Goal: Check status: Check status

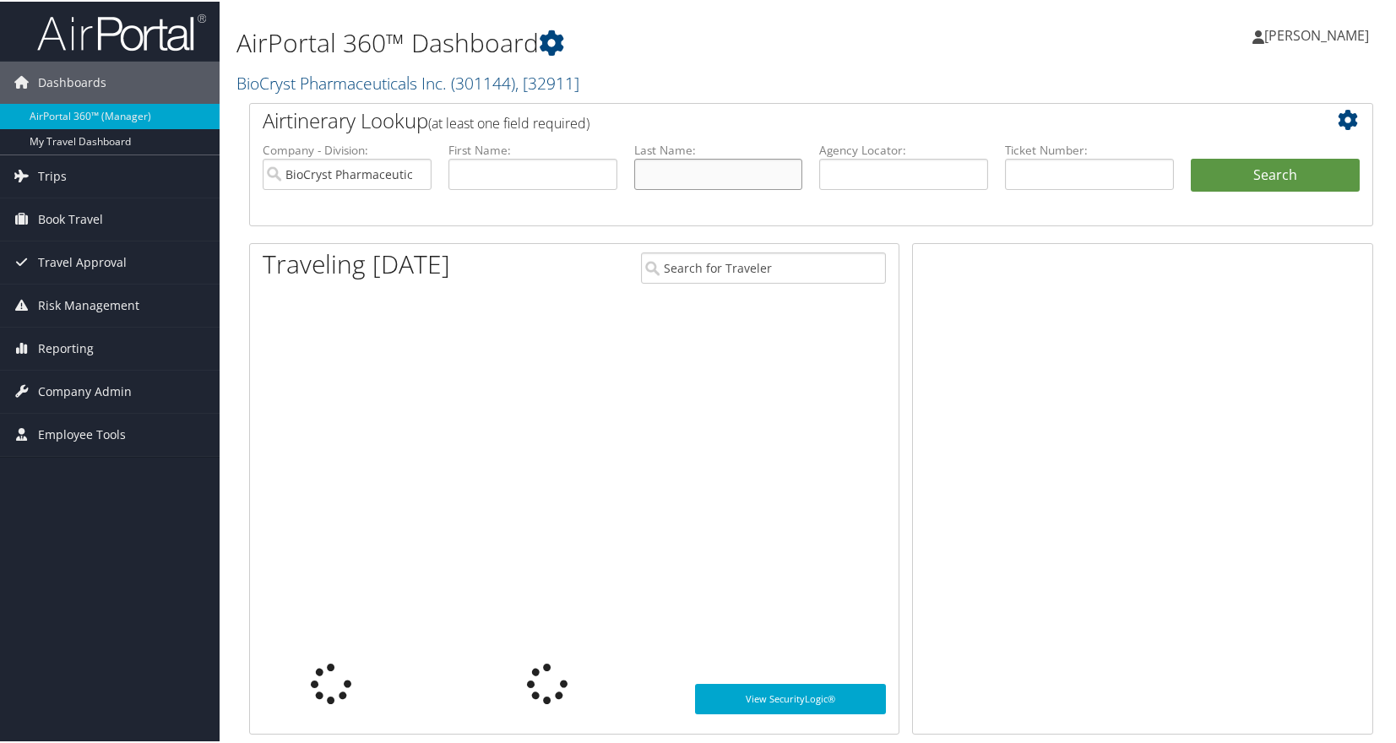
click at [680, 164] on input "text" at bounding box center [718, 172] width 169 height 31
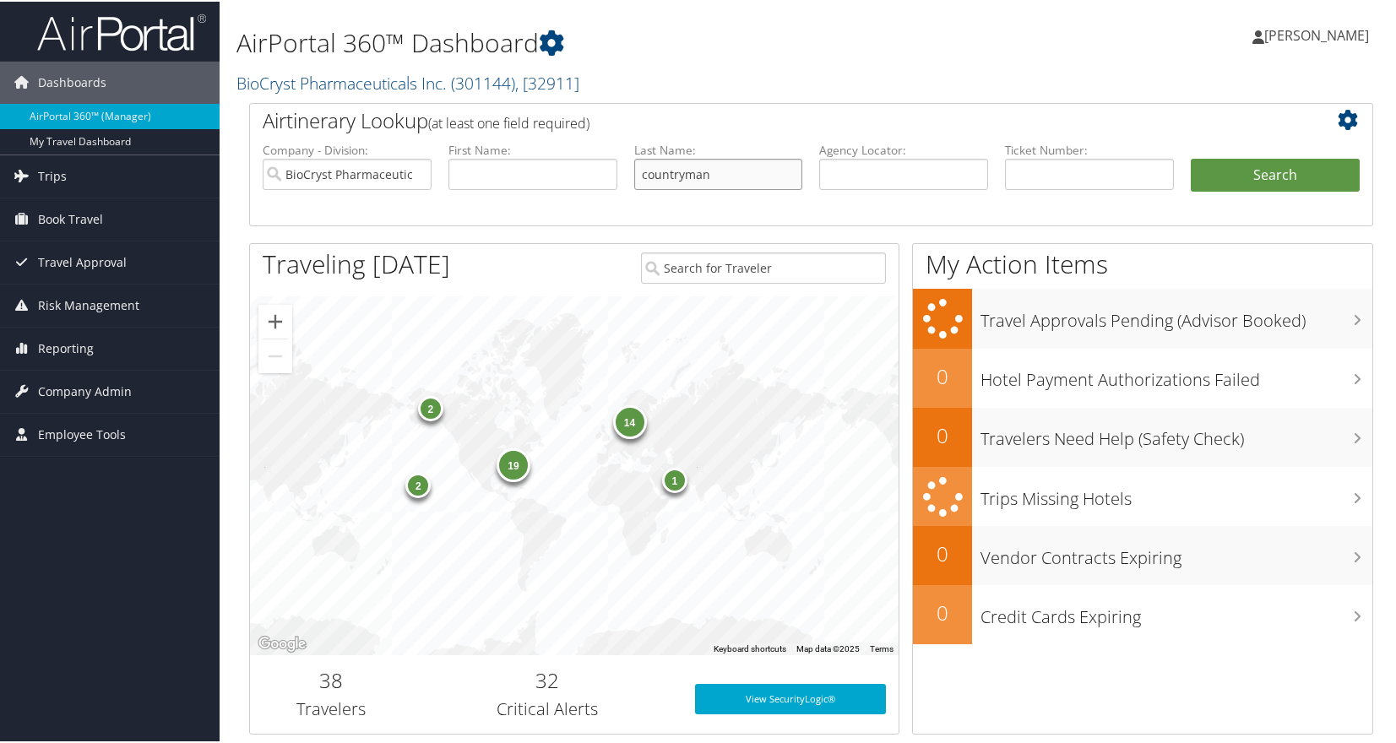
type input "countryman"
click at [1191, 157] on button "Search" at bounding box center [1275, 174] width 169 height 34
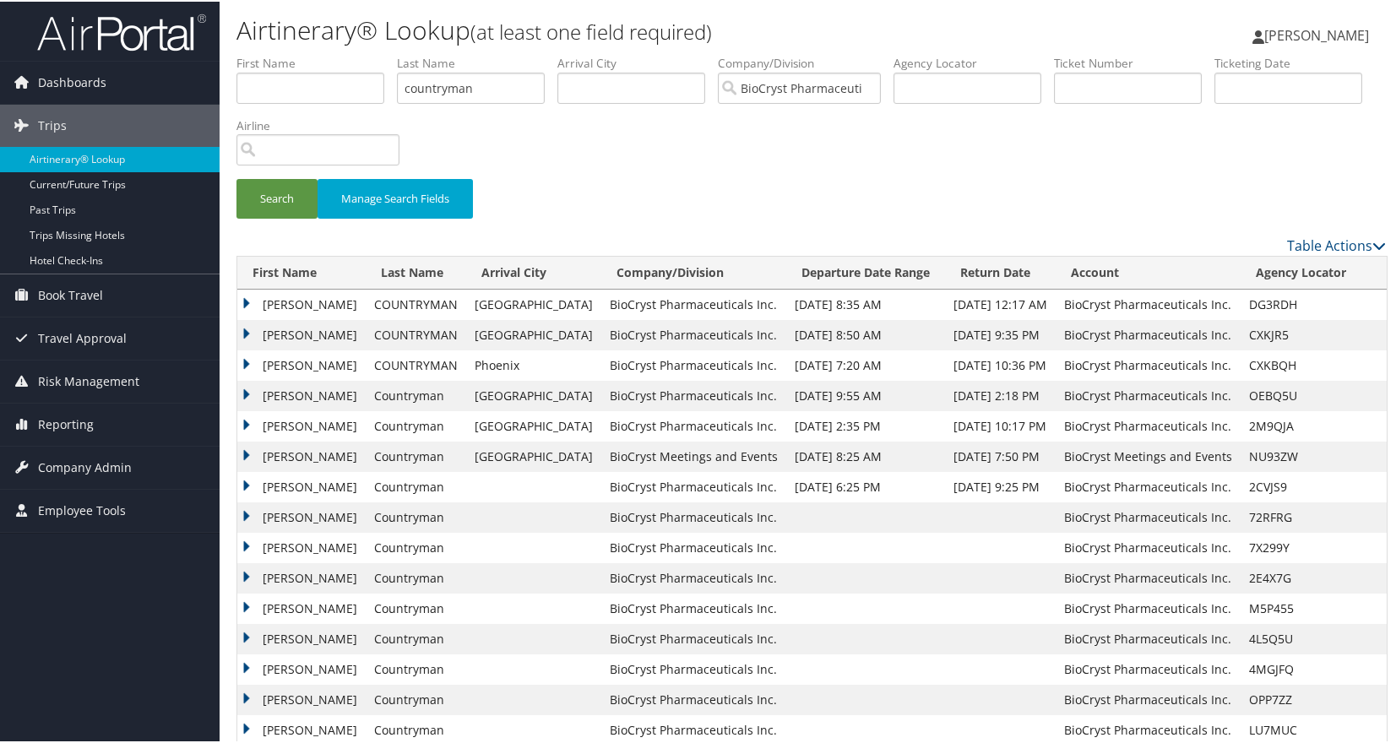
click at [249, 298] on td "[PERSON_NAME]" at bounding box center [301, 303] width 128 height 30
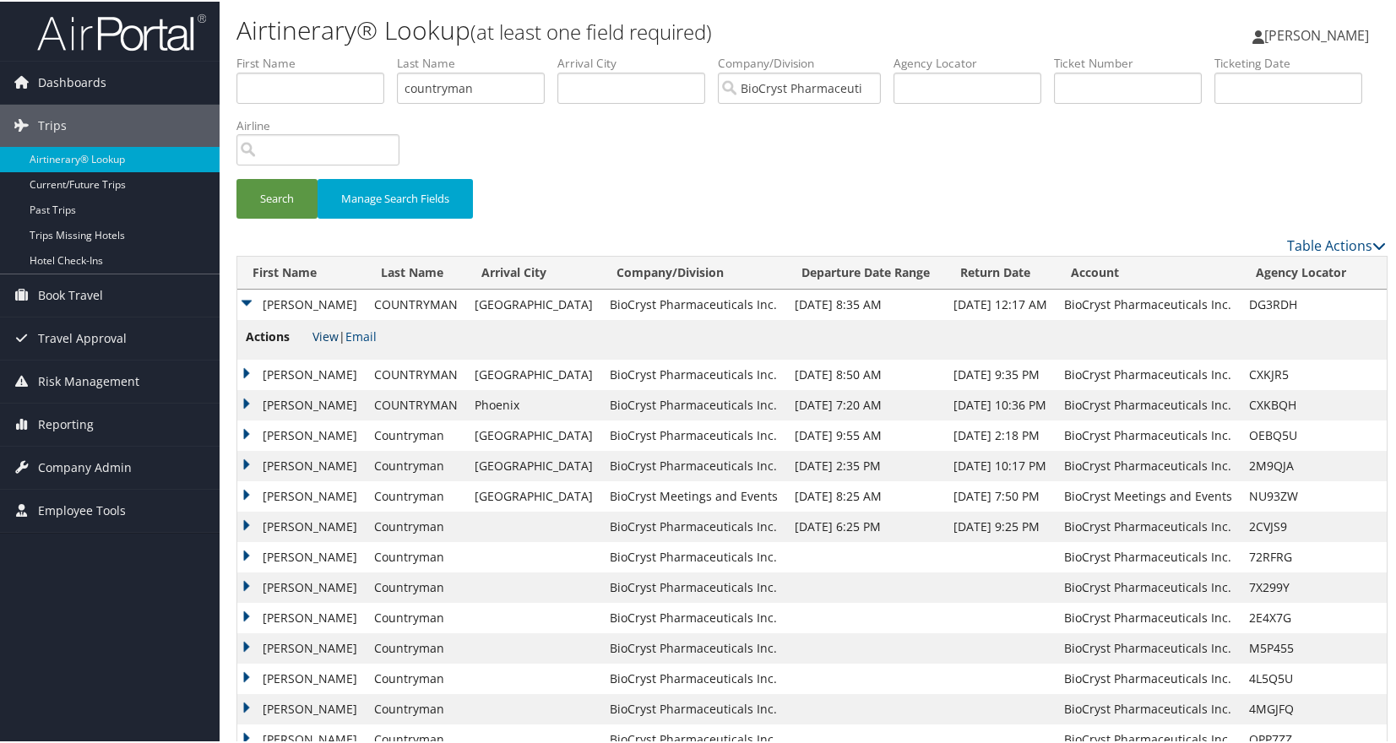
click at [327, 331] on link "View" at bounding box center [326, 335] width 26 height 16
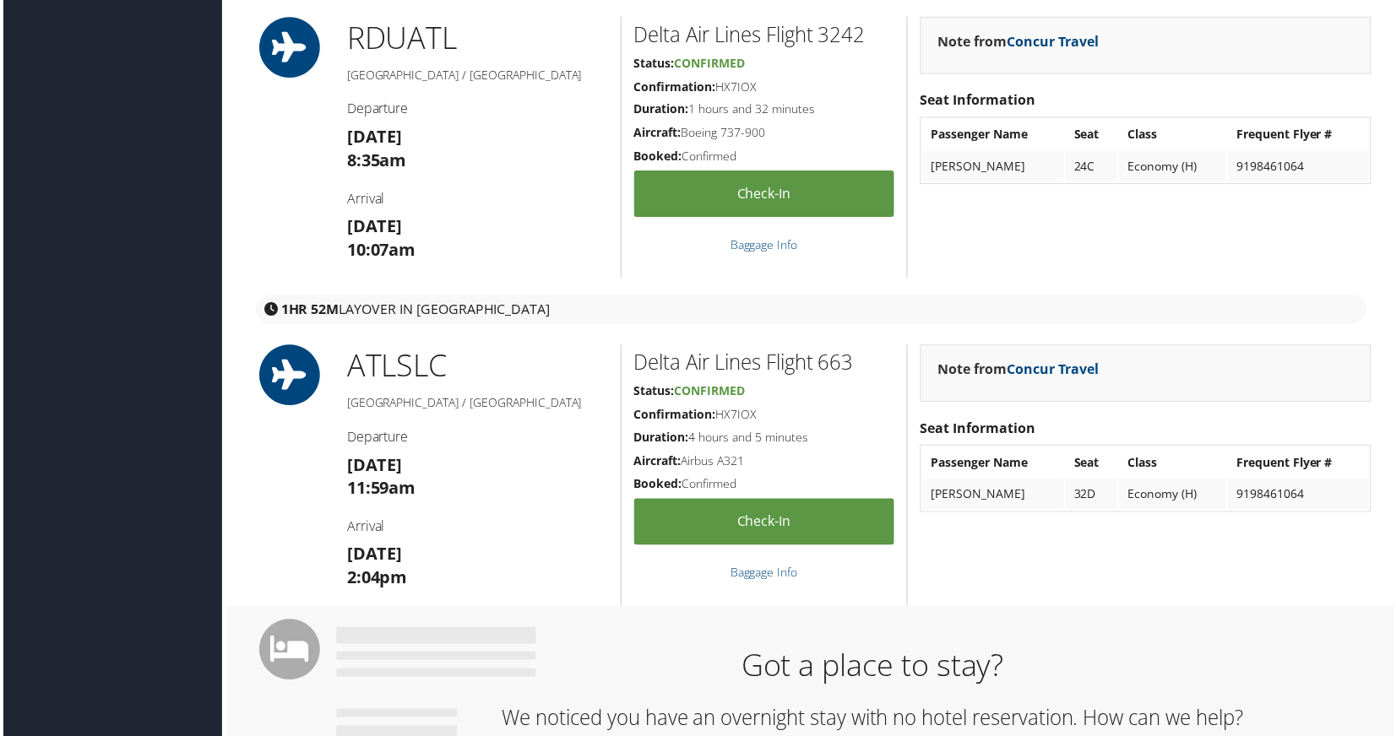
scroll to position [676, 0]
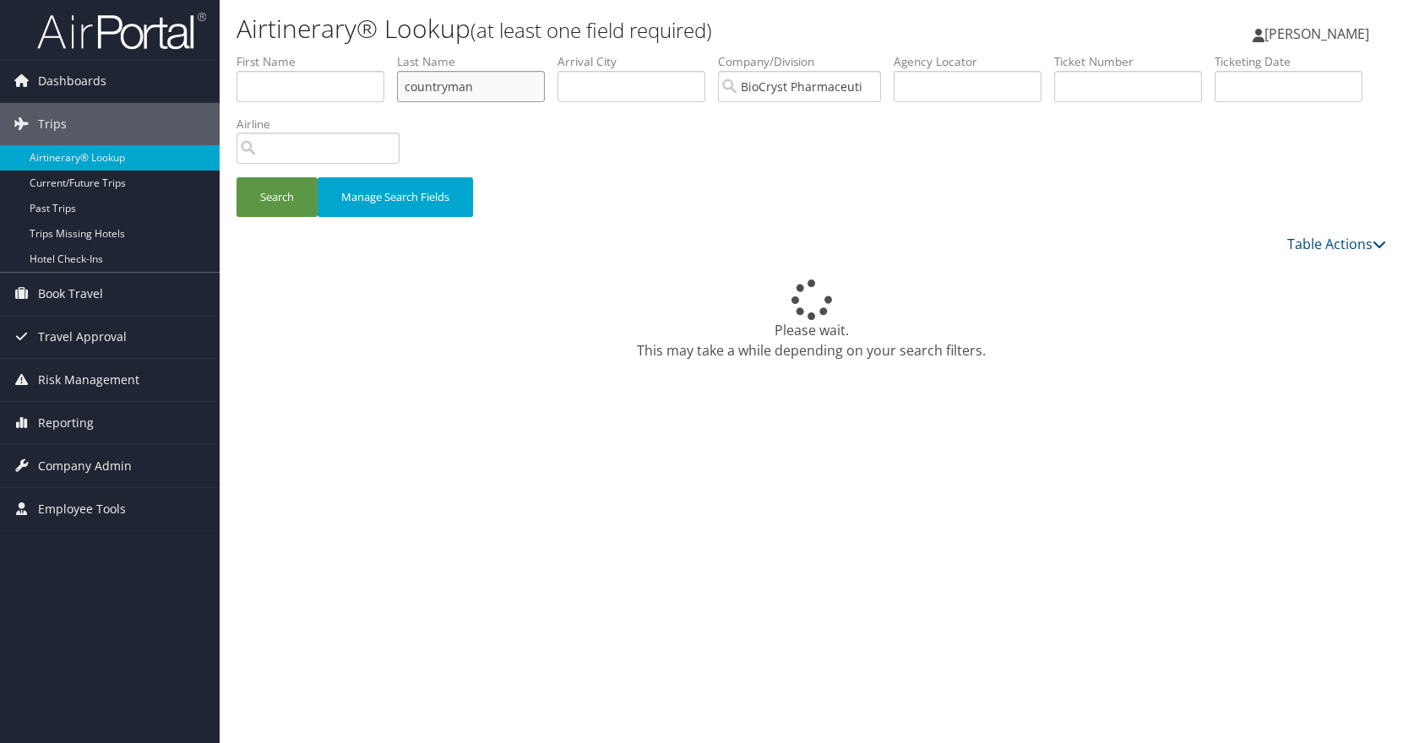
drag, startPoint x: 493, startPoint y: 90, endPoint x: 392, endPoint y: 111, distance: 103.5
click at [389, 53] on ul "First Name Last Name [PERSON_NAME] Departure City Arrival City Company/Division…" at bounding box center [810, 53] width 1149 height 0
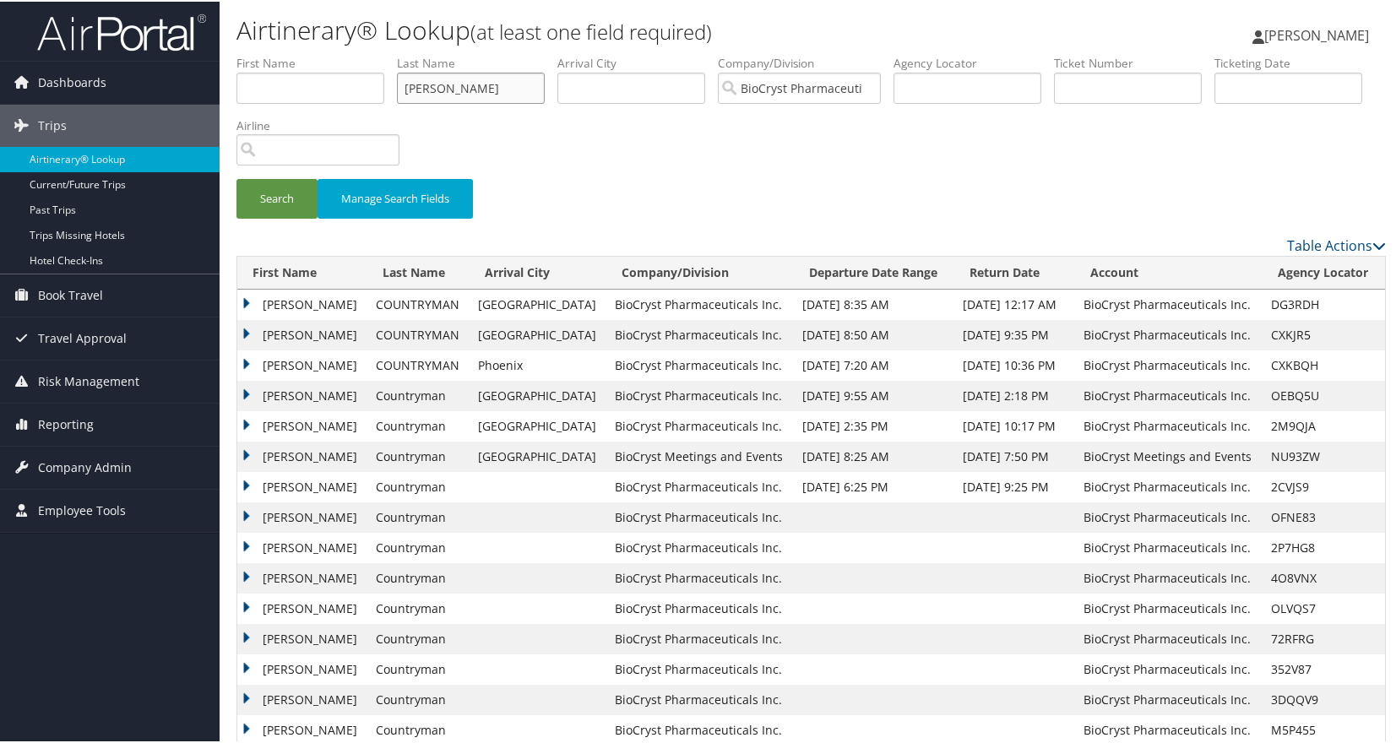
type input "[PERSON_NAME]"
click at [236, 177] on button "Search" at bounding box center [276, 197] width 81 height 40
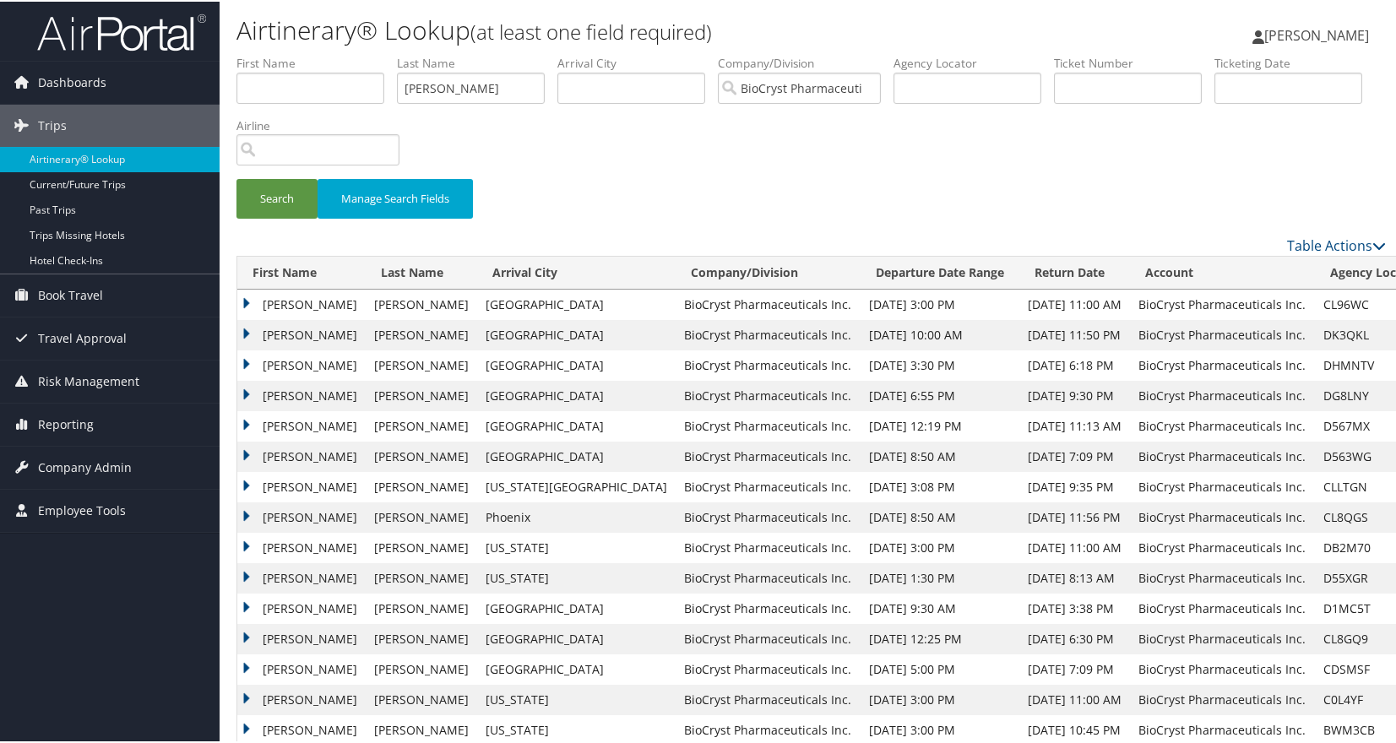
drag, startPoint x: 243, startPoint y: 328, endPoint x: 252, endPoint y: 327, distance: 8.5
click at [244, 328] on td "CHARLES KENNETH" at bounding box center [301, 333] width 128 height 30
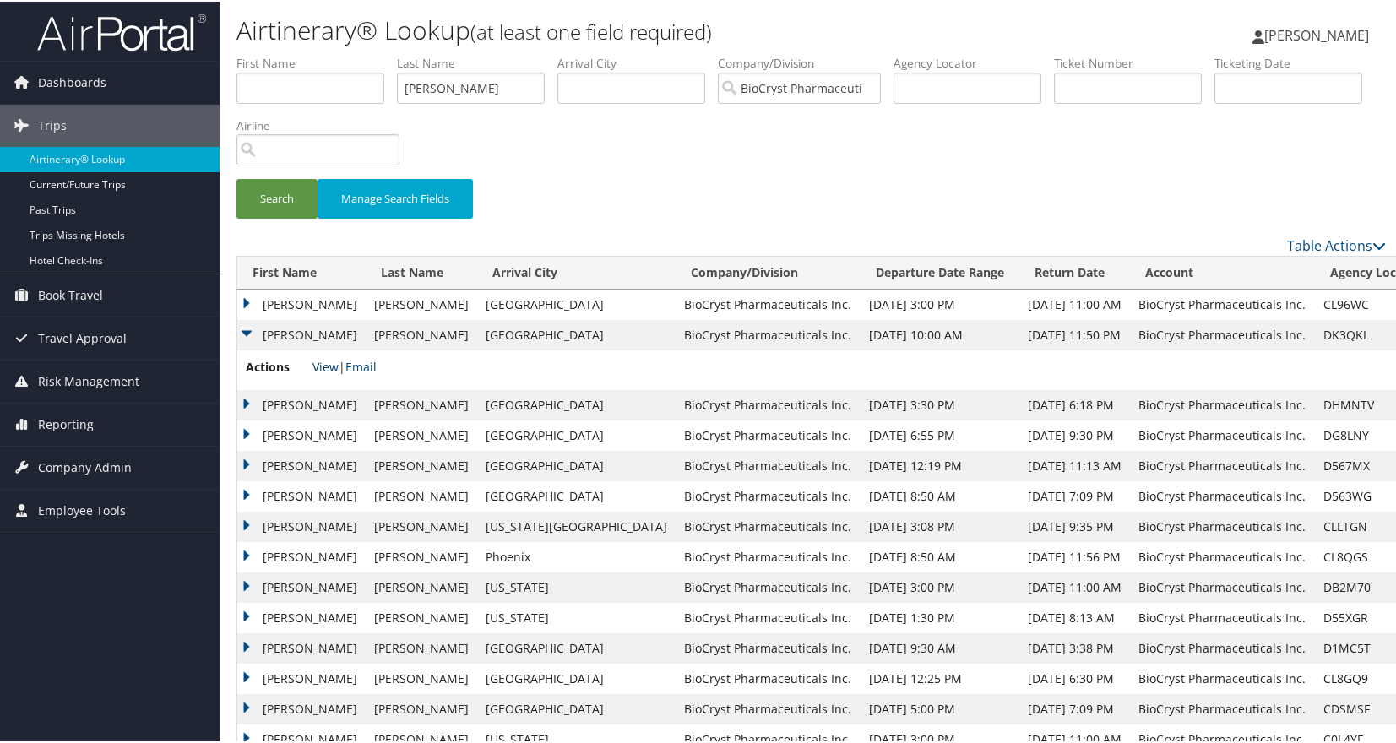
click at [329, 366] on link "View" at bounding box center [326, 365] width 26 height 16
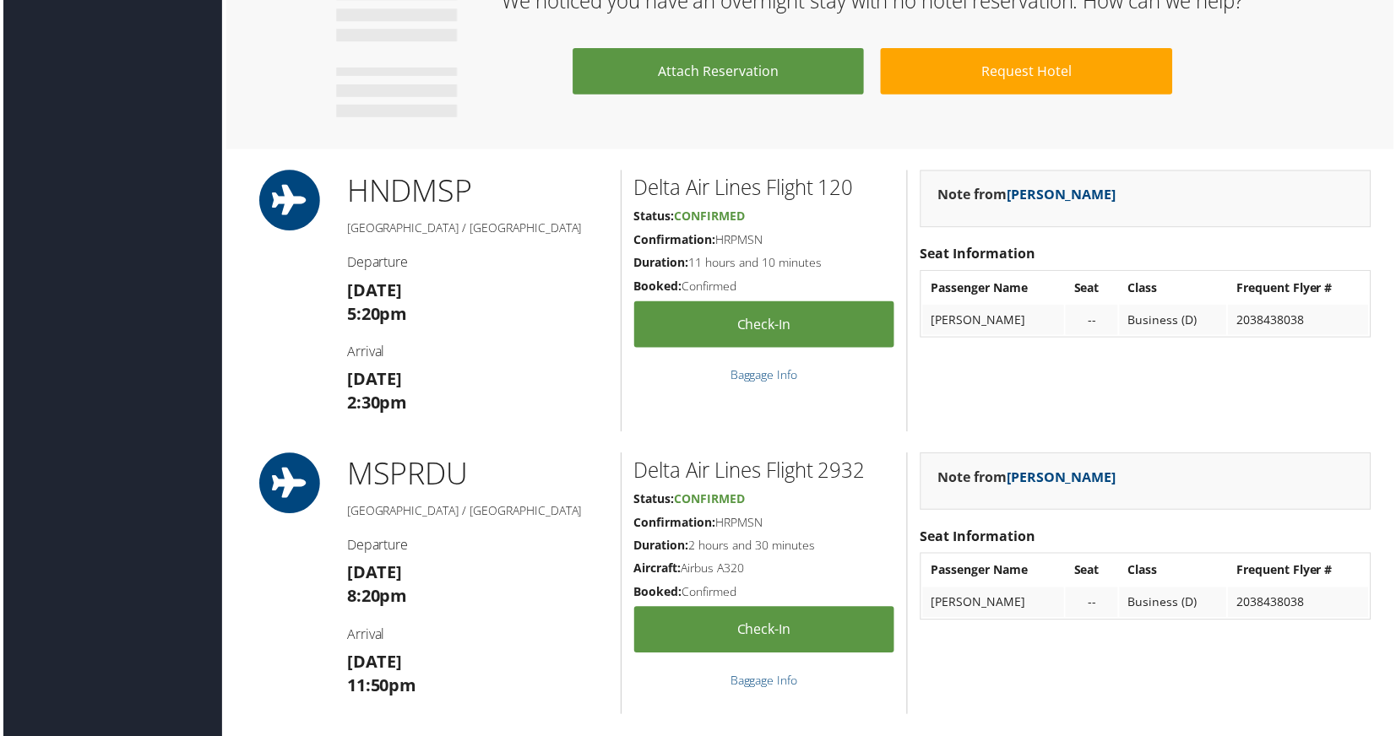
scroll to position [1351, 0]
